Goal: Information Seeking & Learning: Learn about a topic

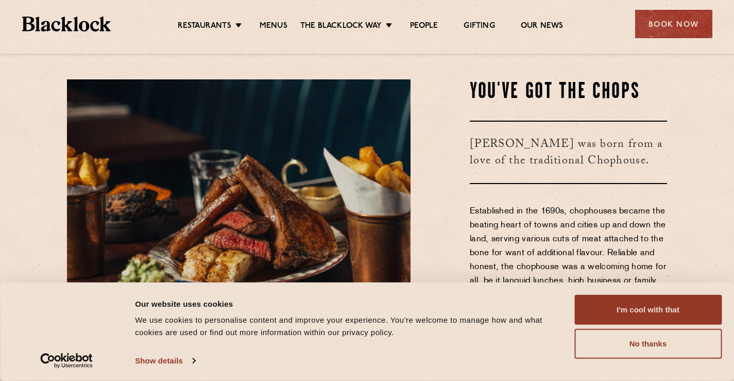
scroll to position [409, 0]
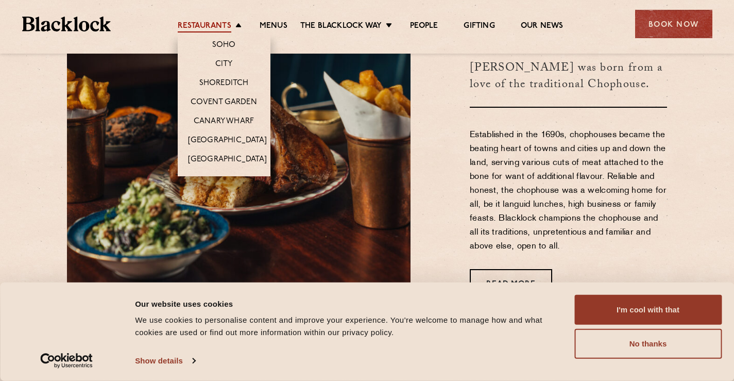
click at [192, 23] on link "Restaurants" at bounding box center [205, 26] width 54 height 11
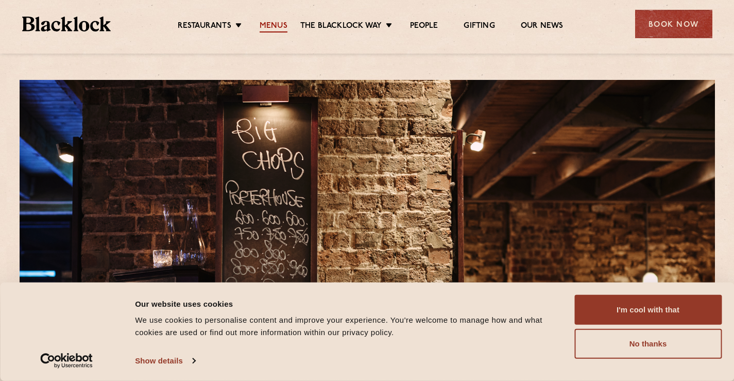
click at [276, 23] on link "Menus" at bounding box center [274, 26] width 28 height 11
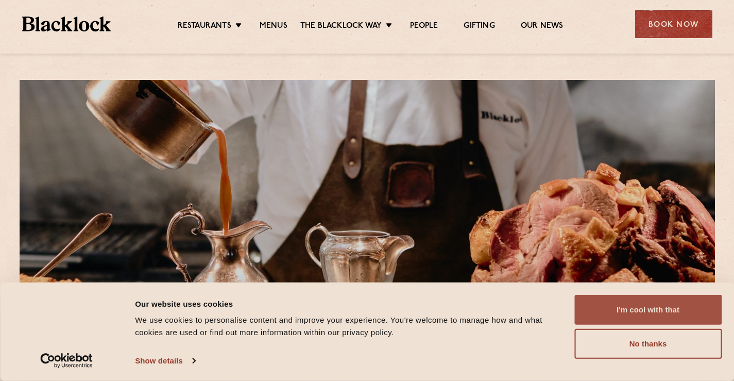
click at [669, 311] on button "I'm cool with that" at bounding box center [647, 310] width 147 height 30
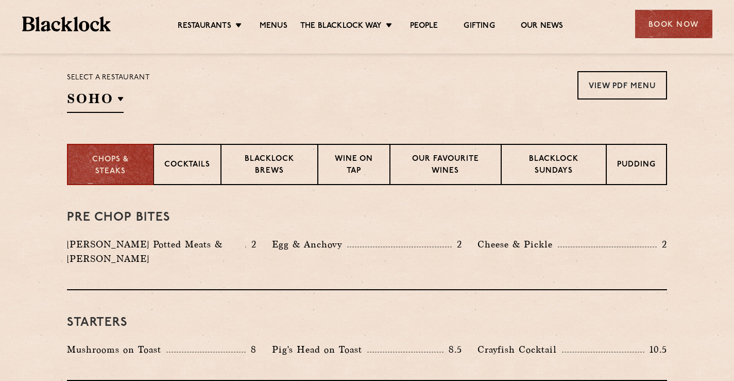
scroll to position [327, 0]
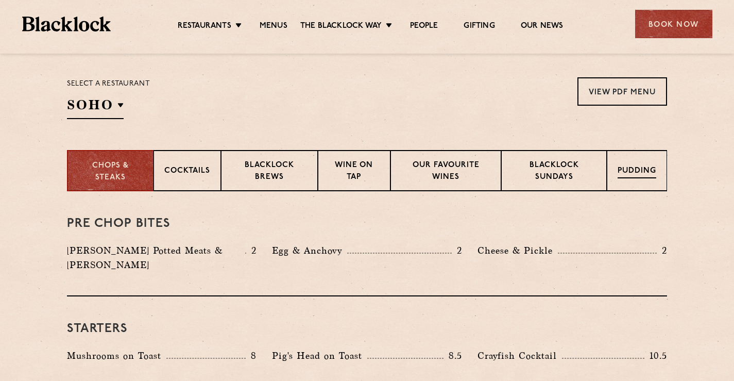
click at [647, 162] on div "Pudding" at bounding box center [637, 170] width 60 height 41
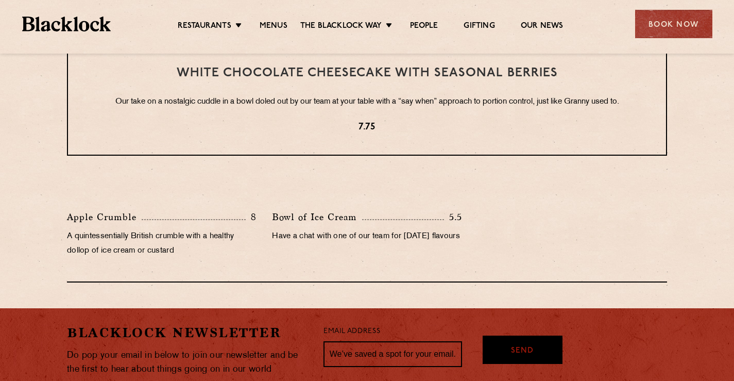
scroll to position [481, 0]
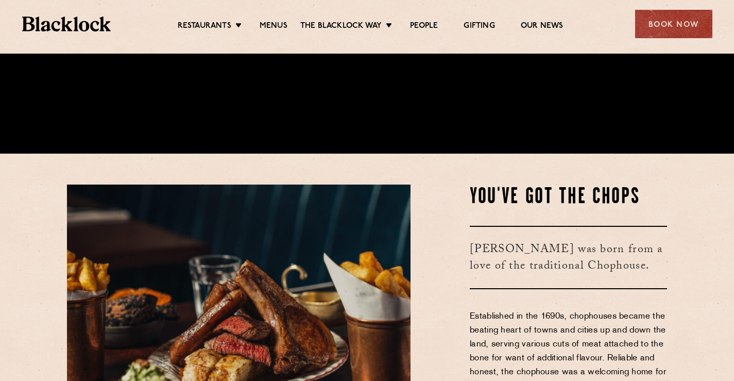
scroll to position [222, 0]
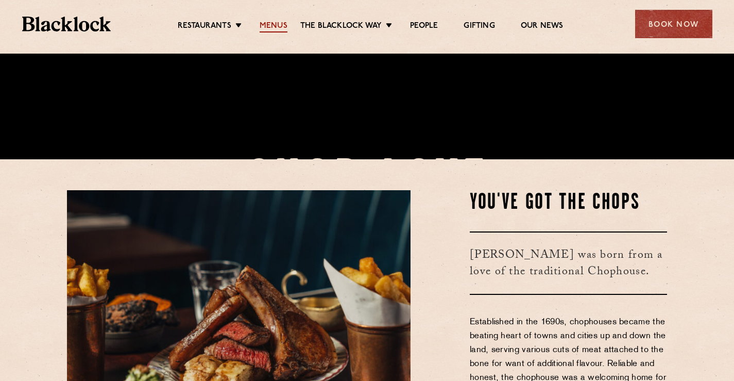
click at [280, 26] on link "Menus" at bounding box center [274, 26] width 28 height 11
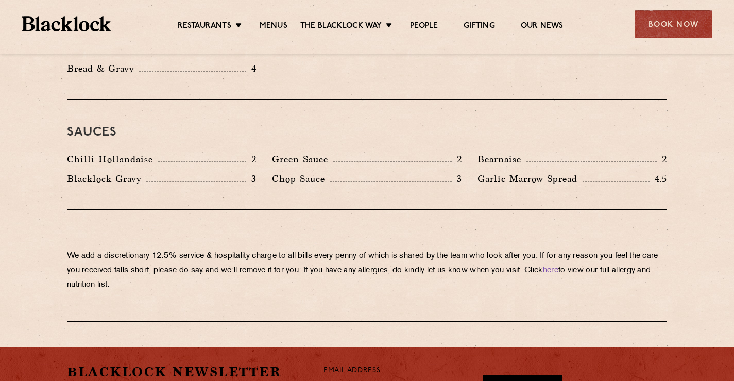
scroll to position [1738, 0]
